Goal: Task Accomplishment & Management: Use online tool/utility

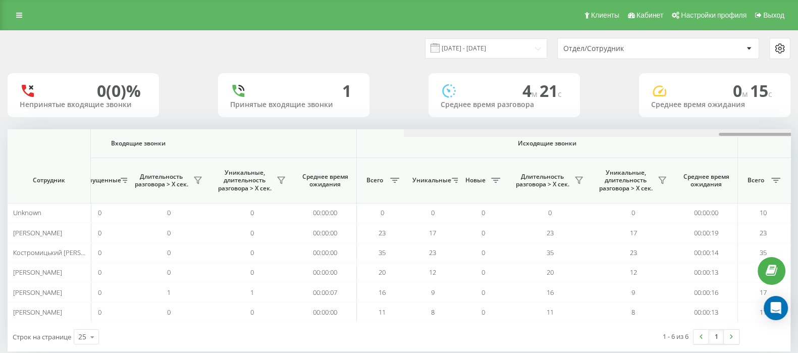
scroll to position [0, 625]
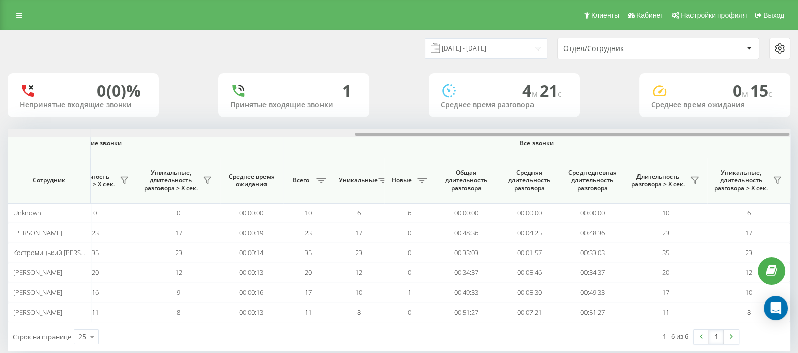
drag, startPoint x: 384, startPoint y: 134, endPoint x: 807, endPoint y: 135, distance: 423.4
click at [797, 135] on html "[DOMAIN_NAME] Проекты [DOMAIN_NAME] Дашборд Центр обращений Аналитика Ваши отче…" at bounding box center [399, 176] width 798 height 353
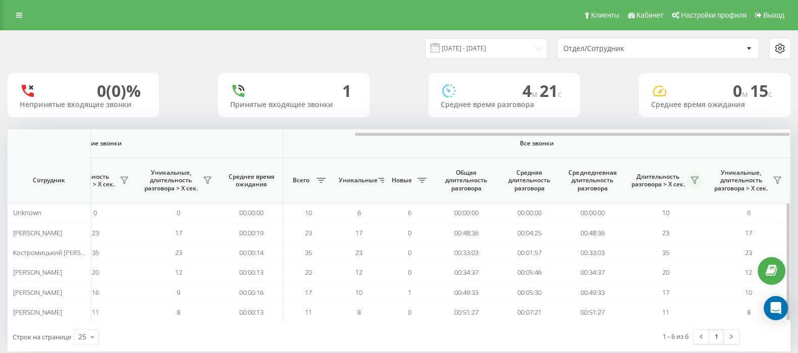
click at [691, 185] on button at bounding box center [694, 180] width 15 height 16
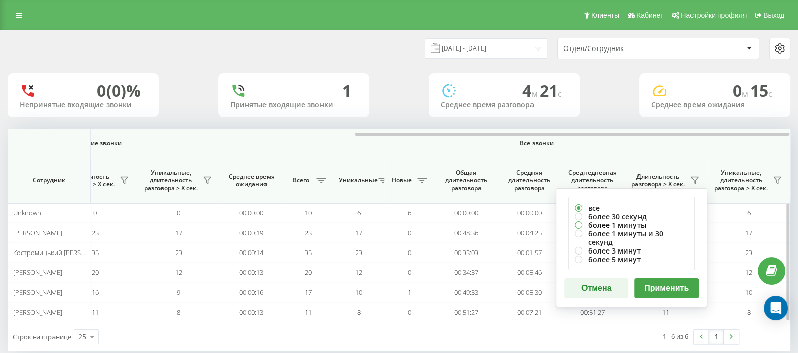
click at [578, 222] on label "более 1 минуты" at bounding box center [631, 225] width 113 height 9
radio input "true"
click at [670, 287] on button "Применить" at bounding box center [666, 288] width 64 height 20
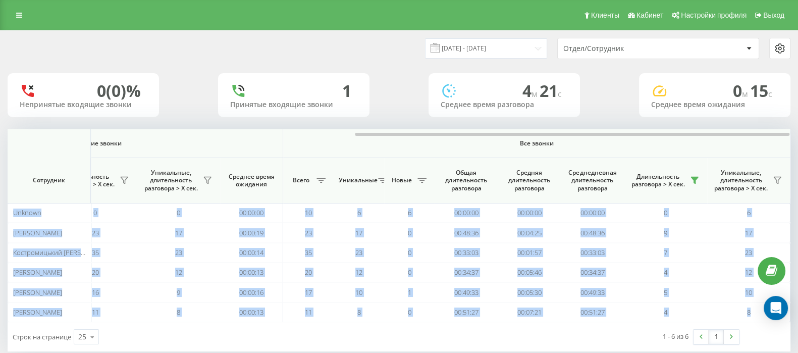
drag, startPoint x: 428, startPoint y: 132, endPoint x: 807, endPoint y: 135, distance: 379.0
click at [797, 135] on html "[DOMAIN_NAME] Проекты [DOMAIN_NAME] Дашборд Центр обращений Аналитика Ваши отче…" at bounding box center [399, 176] width 798 height 353
